Goal: Check status: Check status

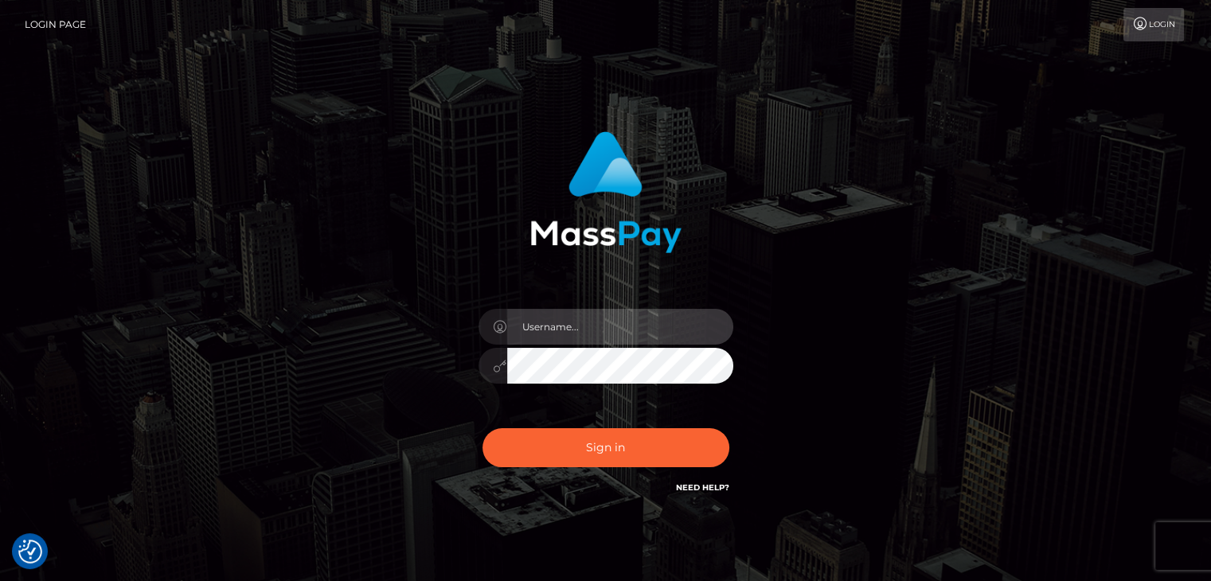
click at [605, 335] on input "text" at bounding box center [620, 327] width 226 height 36
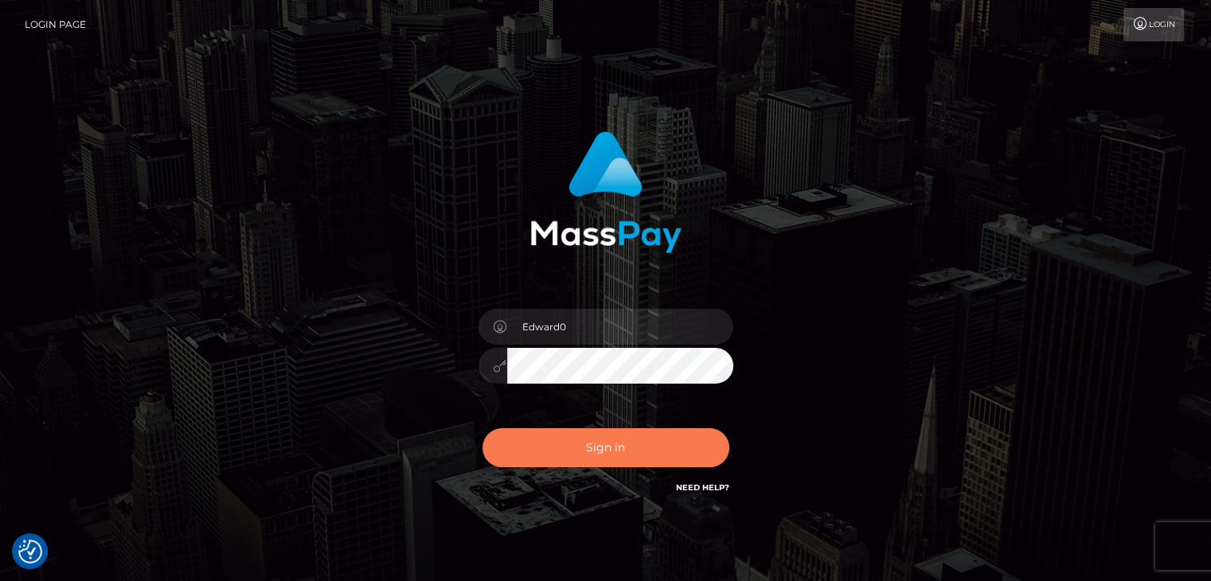
type input "[PERSON_NAME]"
click at [589, 454] on button "Sign in" at bounding box center [606, 448] width 247 height 39
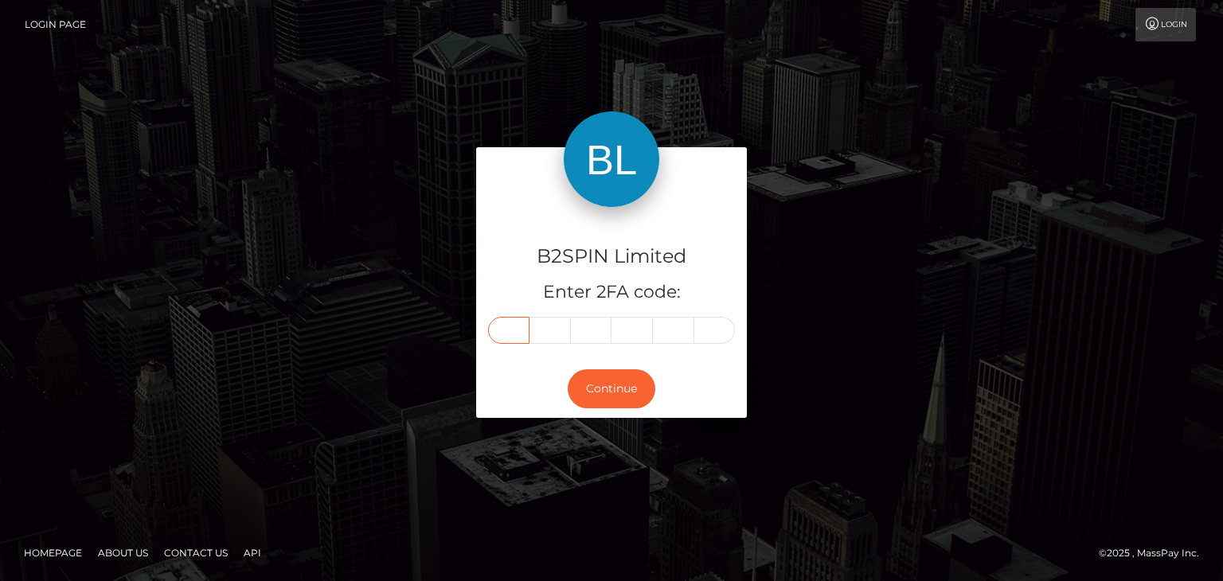
click at [510, 327] on input "text" at bounding box center [508, 330] width 41 height 27
paste input "4"
type input "4"
type input "8"
type input "9"
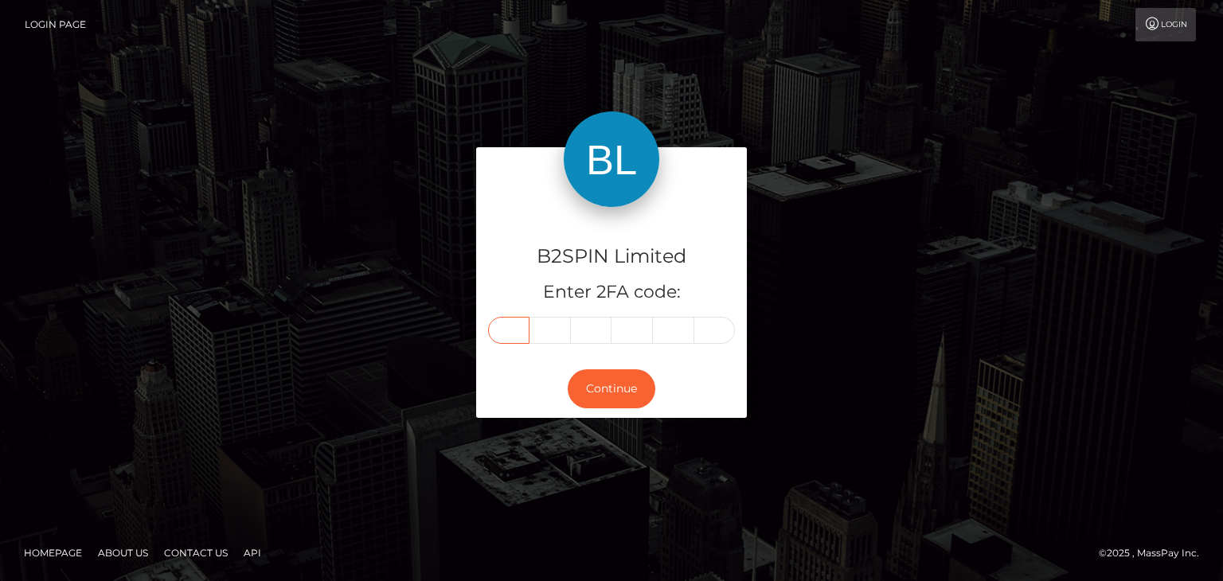
type input "8"
type input "7"
type input "1"
click at [589, 383] on button "Continue" at bounding box center [612, 389] width 88 height 39
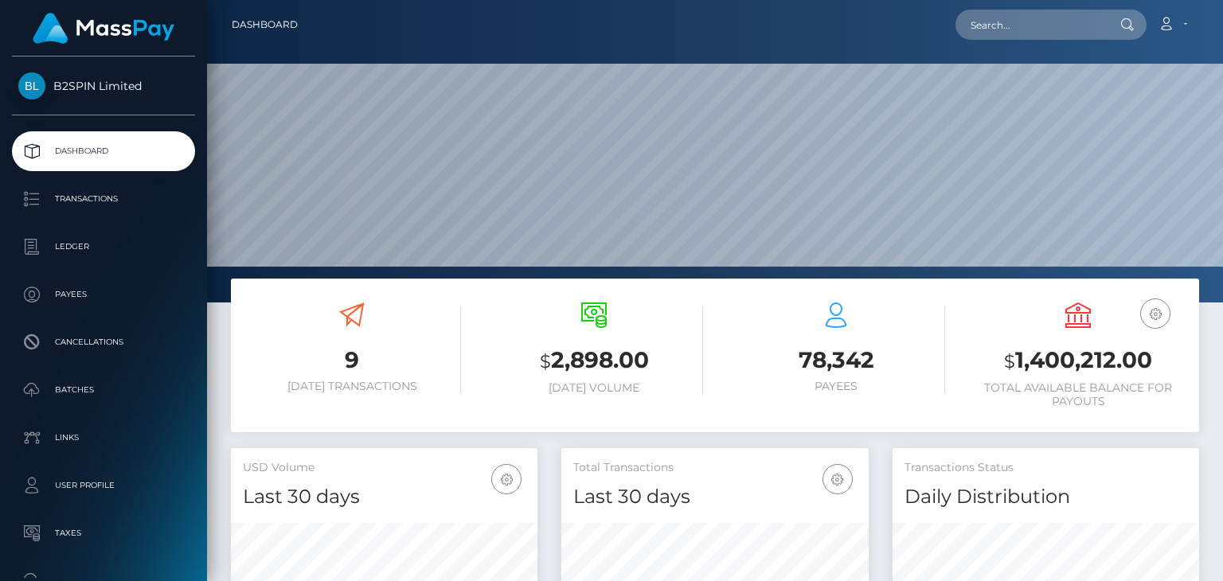
scroll to position [282, 306]
click at [1010, 44] on nav "Dashboard Loading... Loading... Account Edit Profile" at bounding box center [715, 24] width 1016 height 49
click at [1017, 18] on input "text" at bounding box center [1031, 25] width 150 height 30
paste input "3365988"
type input "3365988"
